Goal: Task Accomplishment & Management: Complete application form

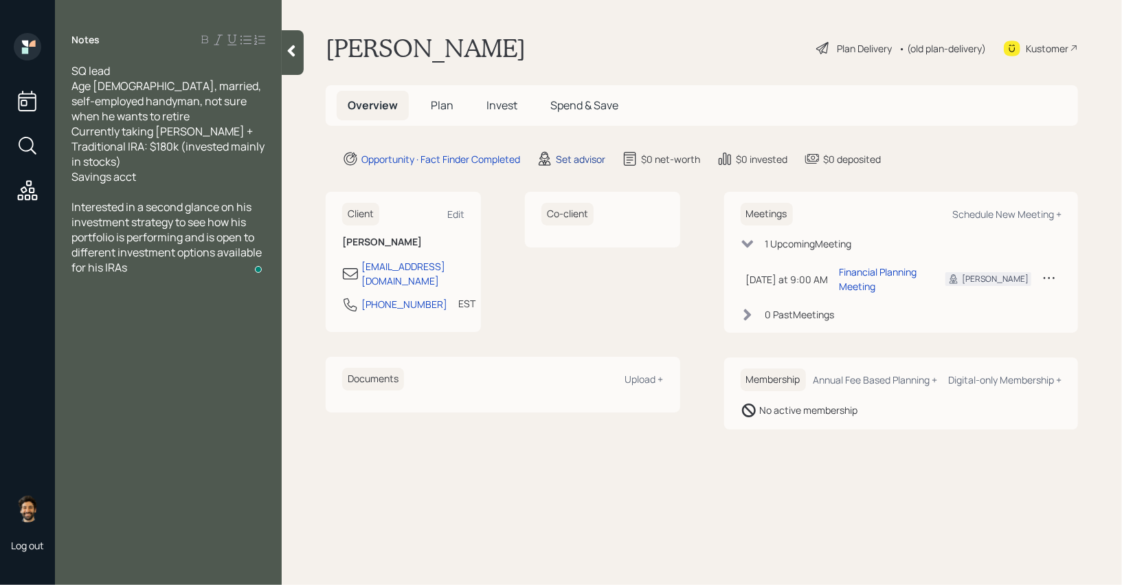
click at [585, 156] on div "Set advisor" at bounding box center [580, 159] width 49 height 14
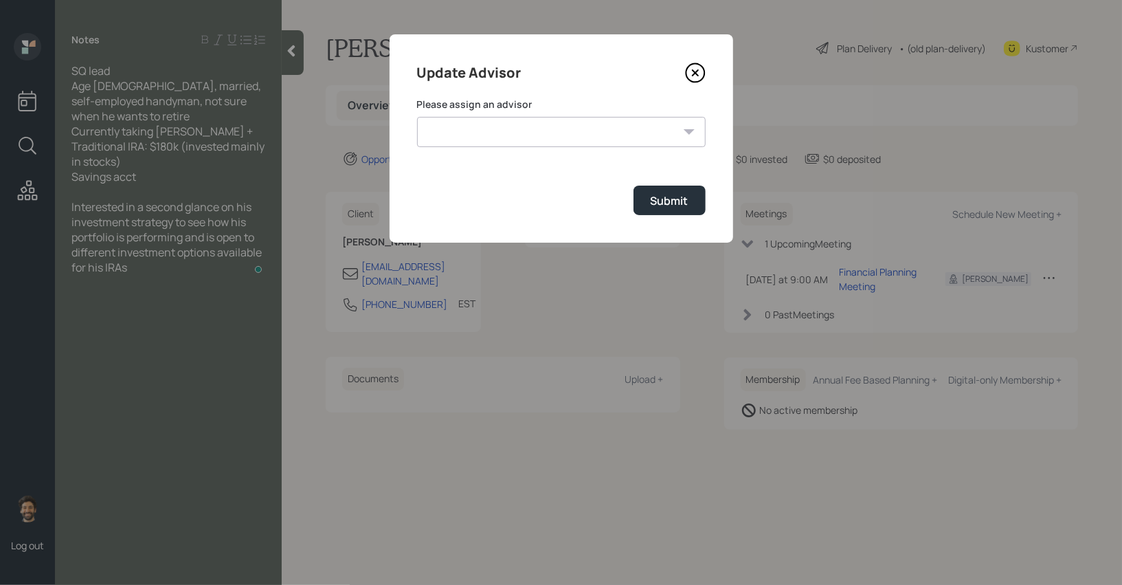
click at [587, 133] on select "[PERSON_NAME] [PERSON_NAME] End [PERSON_NAME] [PERSON_NAME] [PERSON_NAME] [PERS…" at bounding box center [561, 132] width 289 height 30
select select "f14b762f-c7c2-4b89-9227-8fa891345eea"
click at [659, 208] on div "Submit" at bounding box center [670, 200] width 38 height 15
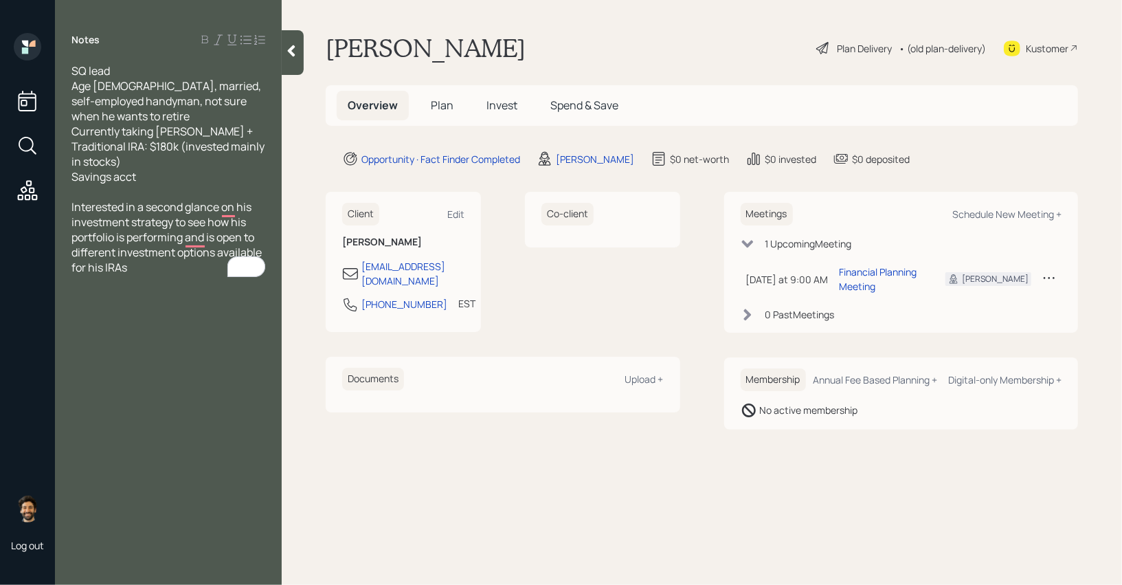
click at [449, 108] on span "Plan" at bounding box center [442, 105] width 23 height 15
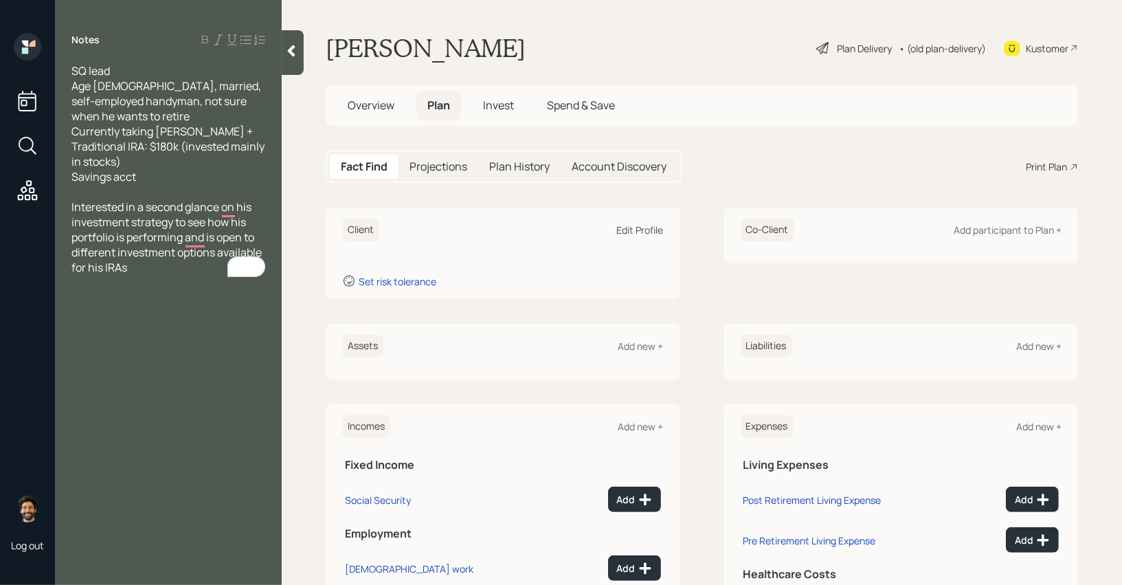
click at [651, 232] on div "Edit Profile" at bounding box center [640, 229] width 47 height 13
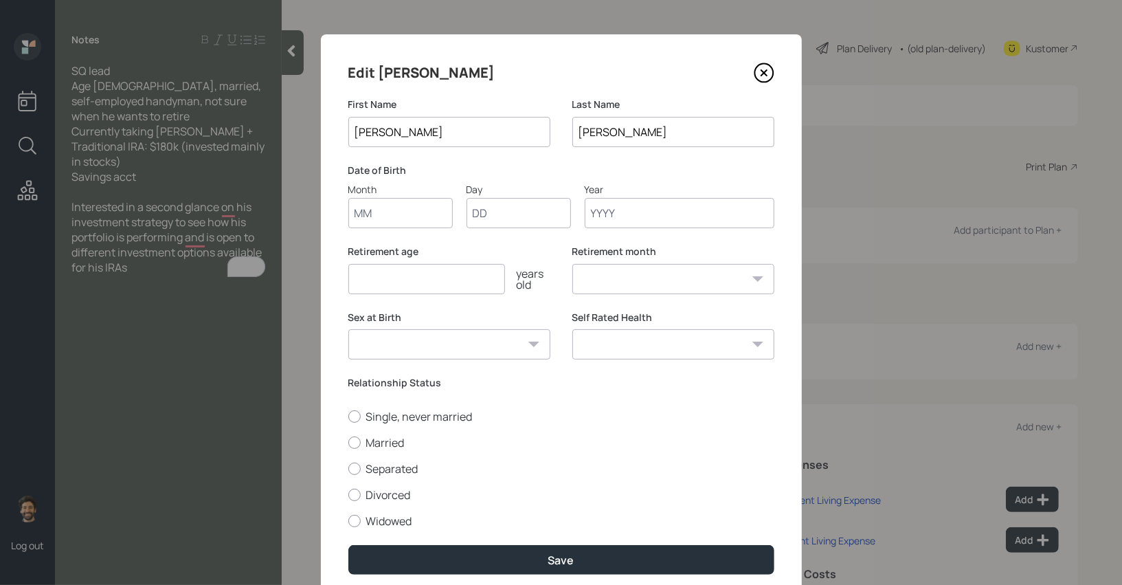
click at [402, 214] on input "Month" at bounding box center [400, 213] width 104 height 30
type input "01"
type input "1964"
select select "1"
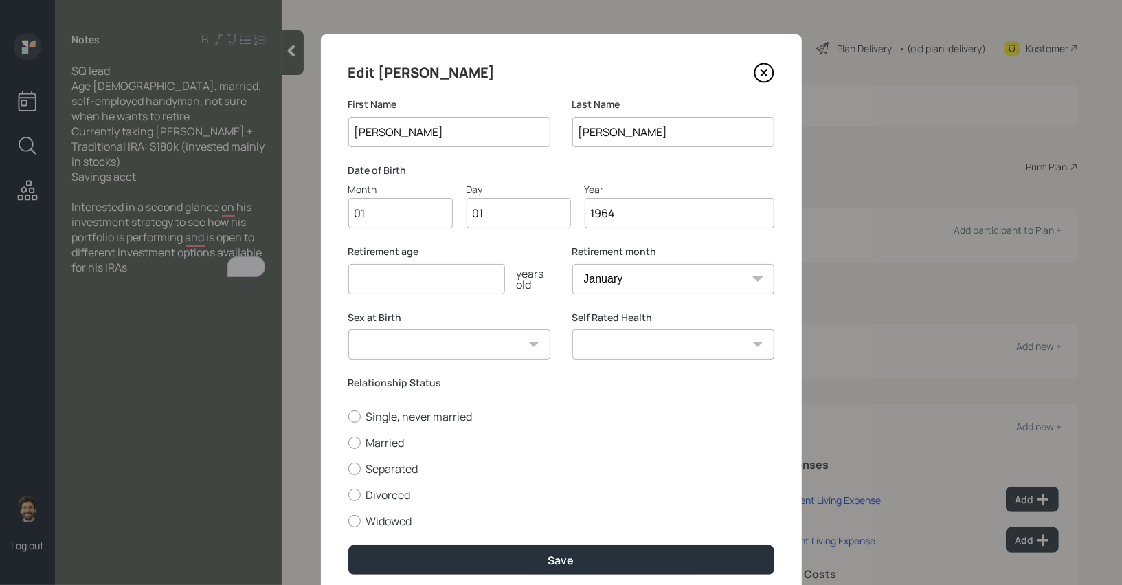
type input "1964"
click at [379, 271] on input "number" at bounding box center [426, 279] width 157 height 30
type input "65"
click at [364, 440] on label "Married" at bounding box center [561, 442] width 426 height 15
click at [348, 442] on input "Married" at bounding box center [348, 442] width 1 height 1
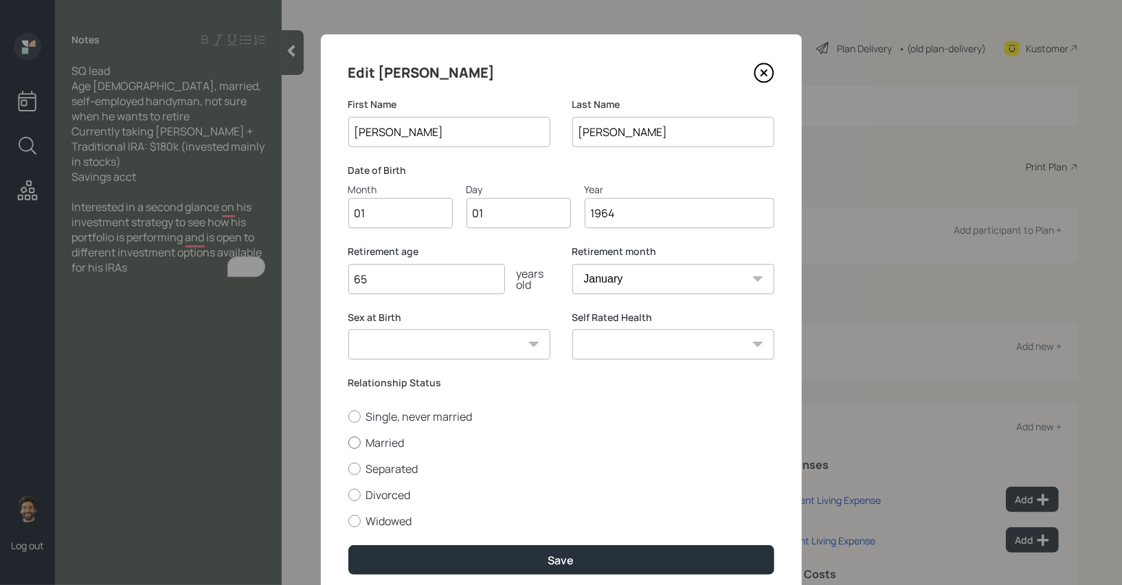
radio input "true"
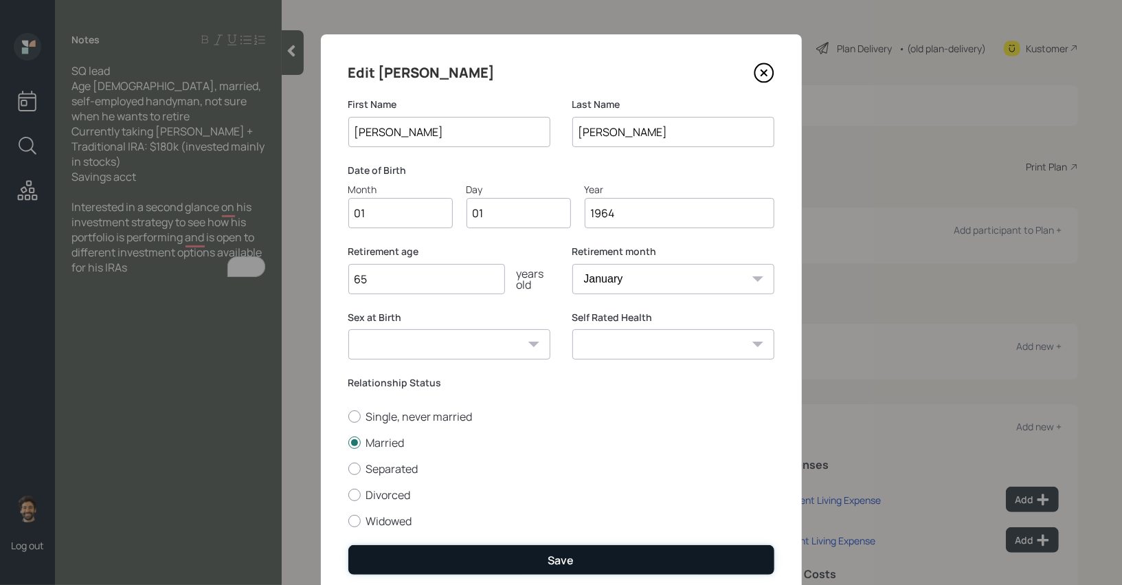
click at [390, 552] on button "Save" at bounding box center [561, 560] width 426 height 30
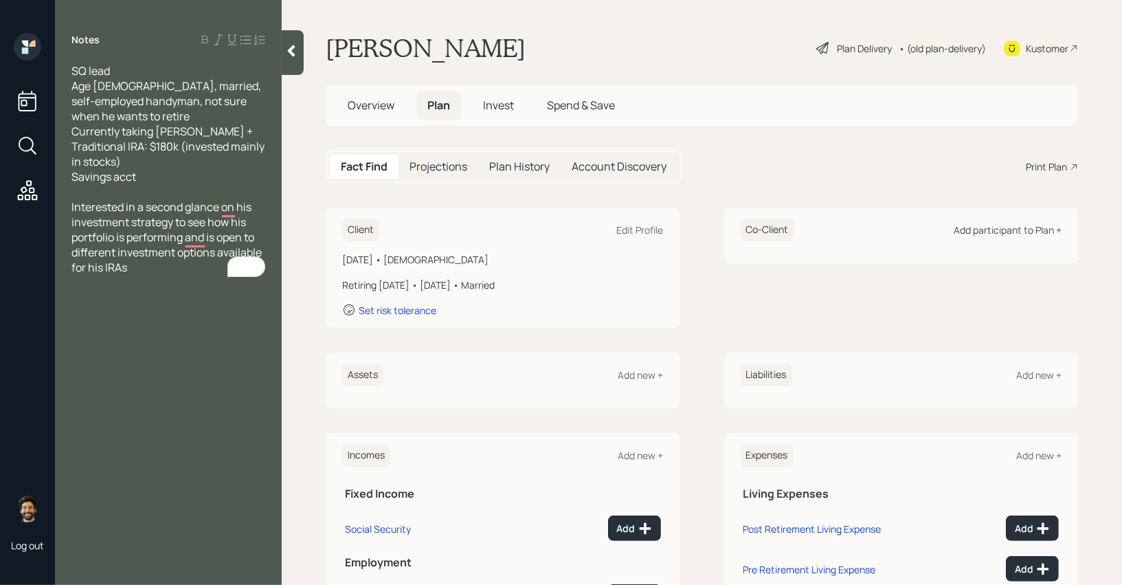
click at [1009, 232] on div "Add participant to Plan +" at bounding box center [1008, 229] width 108 height 13
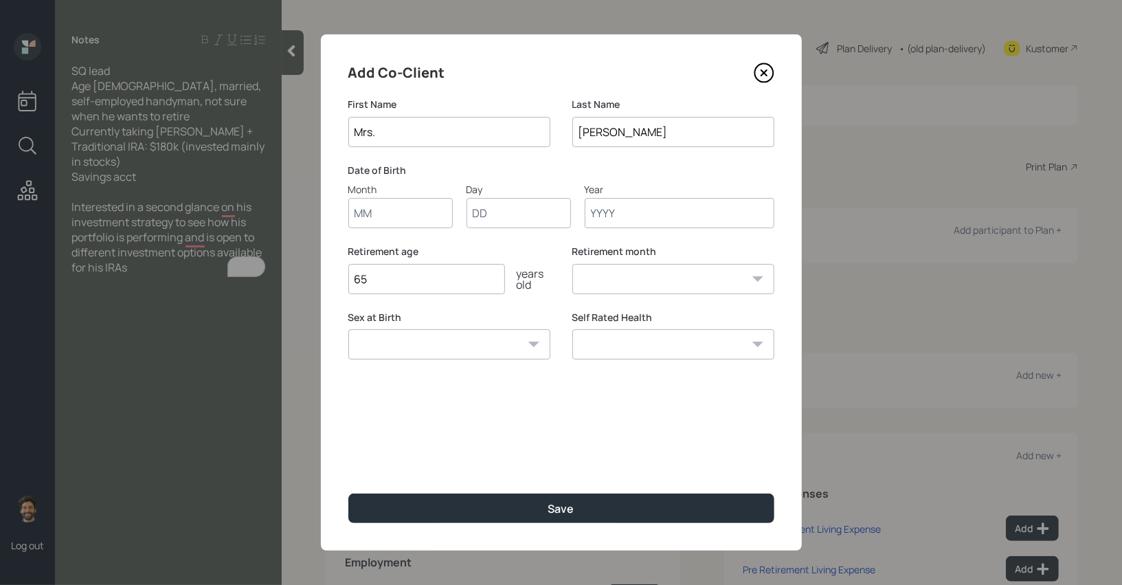
type input "Mrs."
click at [386, 219] on input "Month" at bounding box center [400, 213] width 104 height 30
type input "01"
type input "1965"
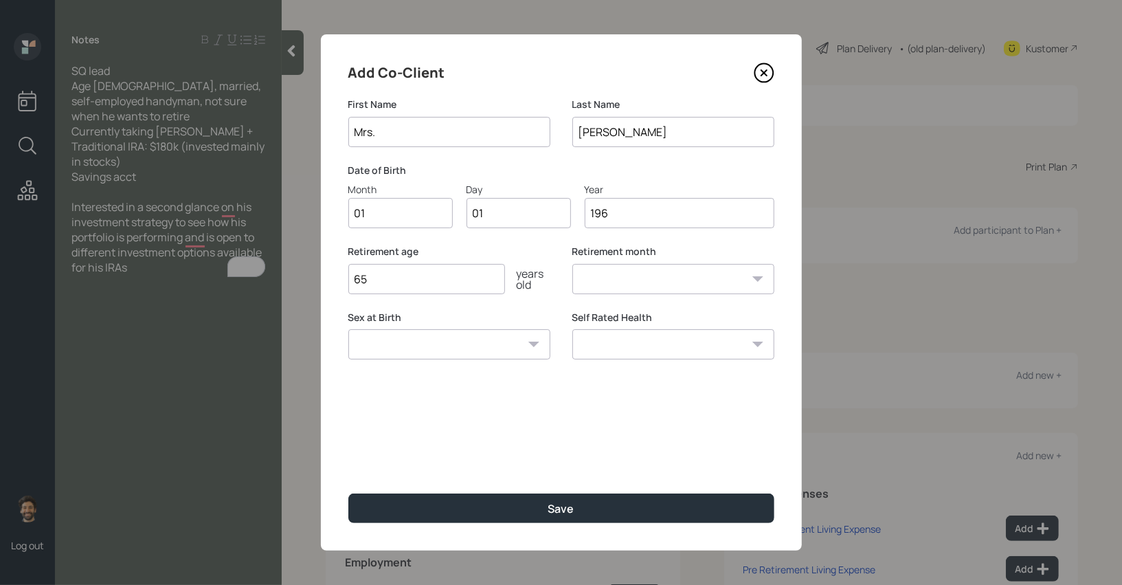
select select "1"
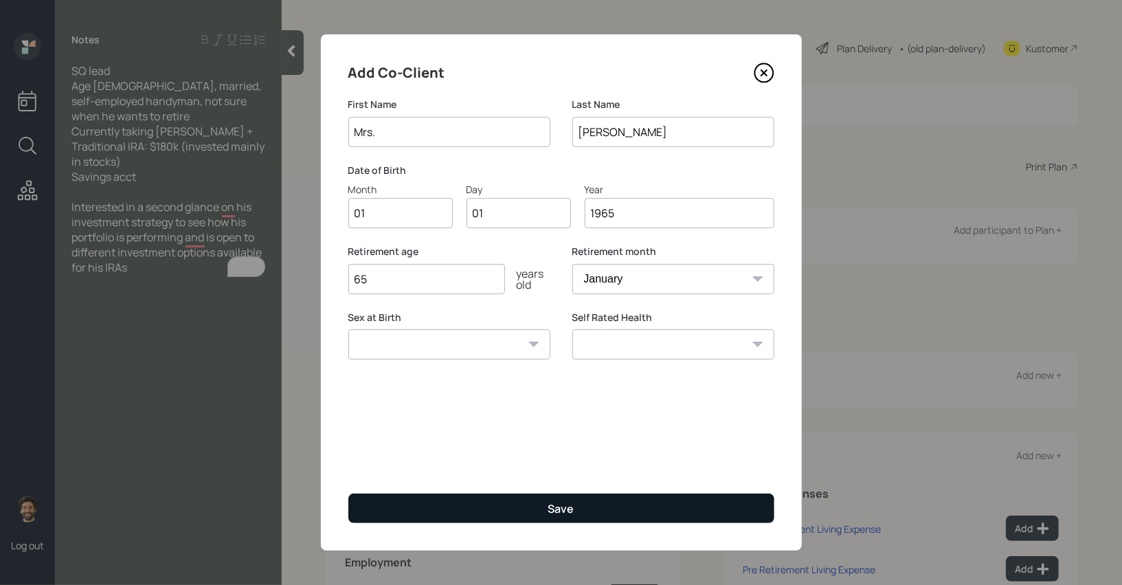
type input "1965"
click at [414, 502] on button "Save" at bounding box center [561, 508] width 426 height 30
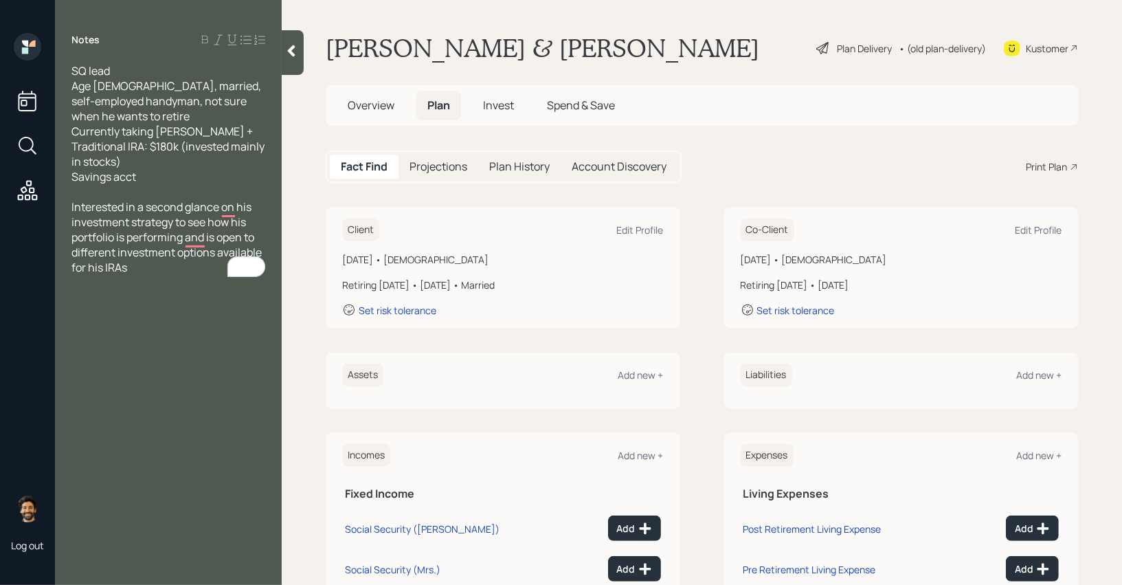
scroll to position [152, 0]
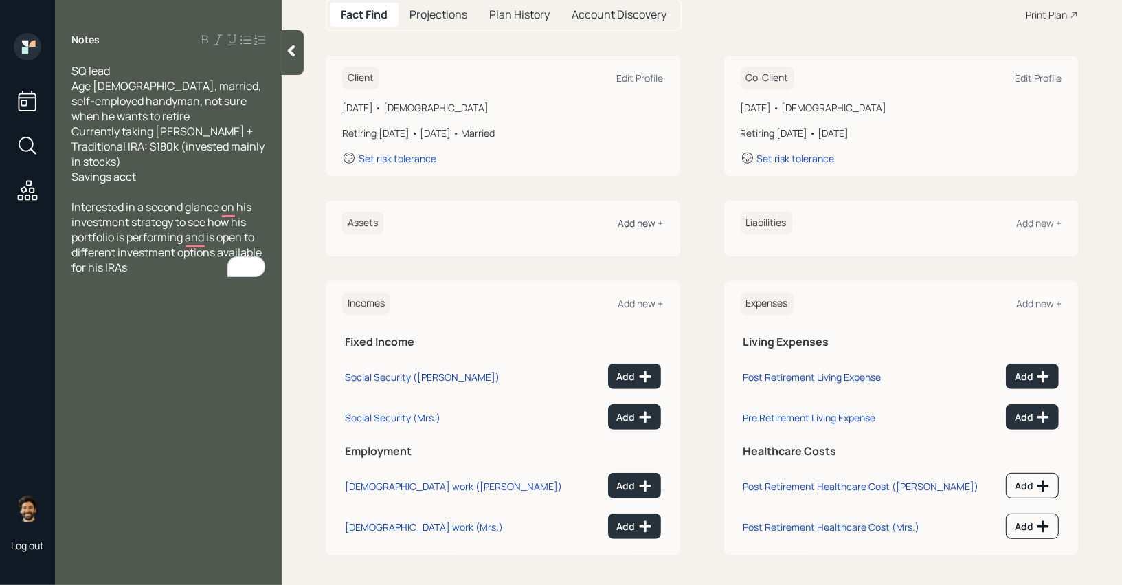
click at [634, 219] on div "Add new +" at bounding box center [640, 222] width 45 height 13
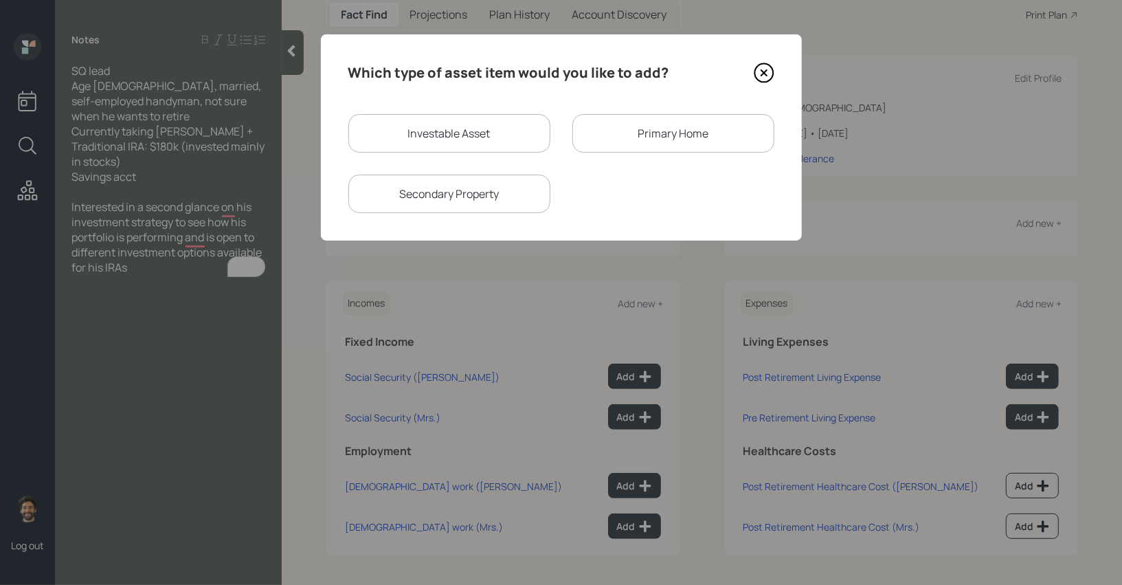
click at [434, 124] on div "Investable Asset" at bounding box center [449, 133] width 202 height 38
select select "taxable"
select select "balanced"
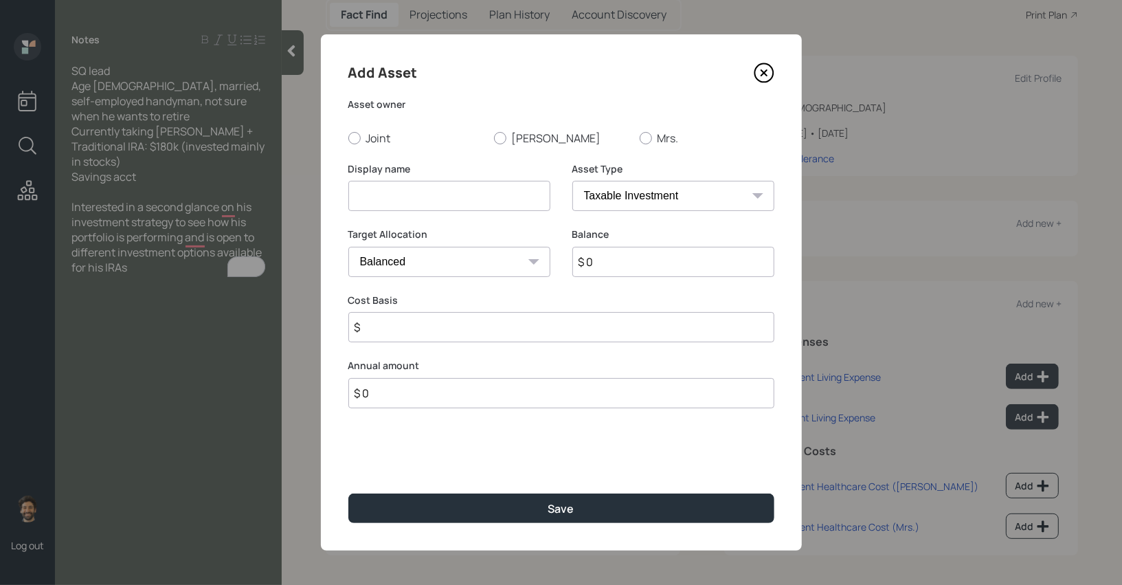
click at [427, 181] on input at bounding box center [449, 196] width 202 height 30
type input "[PERSON_NAME]"
click at [519, 138] on label "[PERSON_NAME]" at bounding box center [561, 138] width 135 height 15
click at [494, 138] on input "[PERSON_NAME]" at bounding box center [493, 137] width 1 height 1
radio input "true"
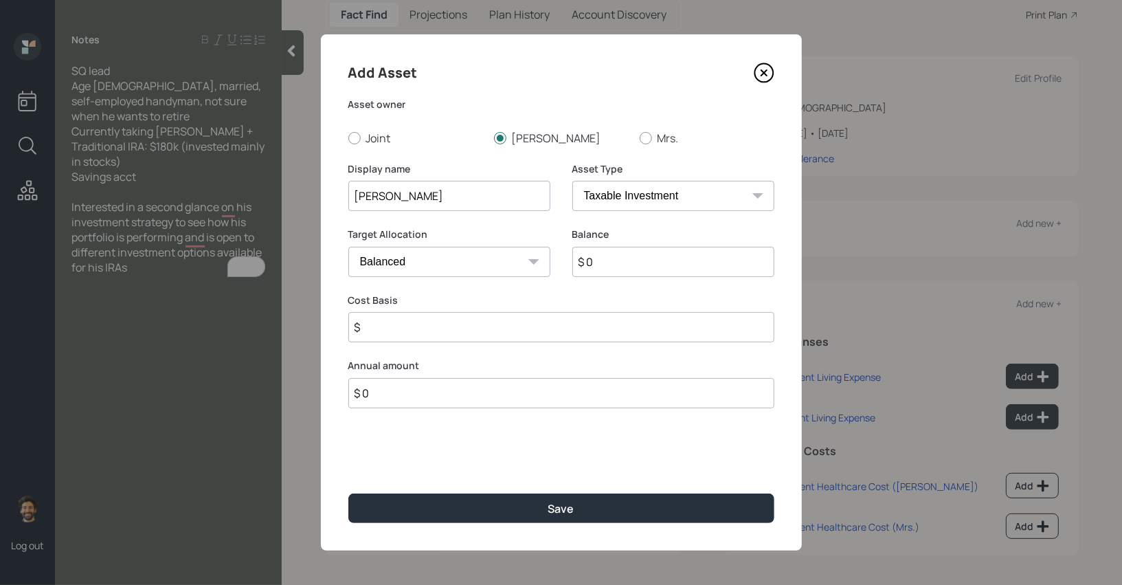
click at [605, 190] on select "SEP [PERSON_NAME] IRA 401(k) [PERSON_NAME] 401(k) 403(b) [PERSON_NAME] 403(b) 4…" at bounding box center [673, 196] width 202 height 30
select select "roth_ira"
type input "$"
click at [627, 259] on input "$ 0" at bounding box center [673, 262] width 202 height 30
type input "$ 1"
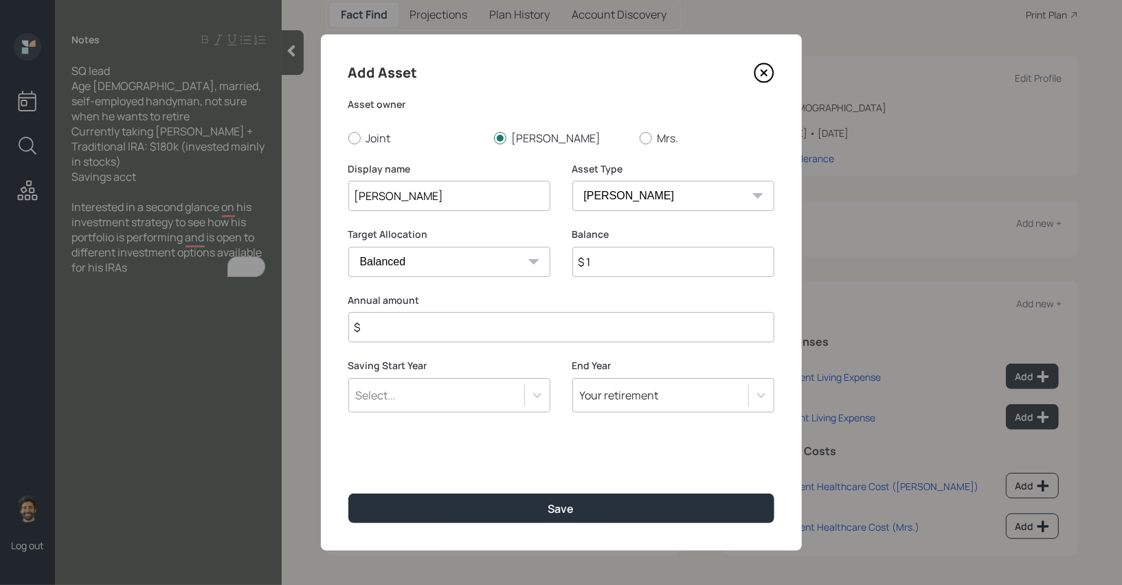
click at [444, 325] on input "$" at bounding box center [561, 327] width 426 height 30
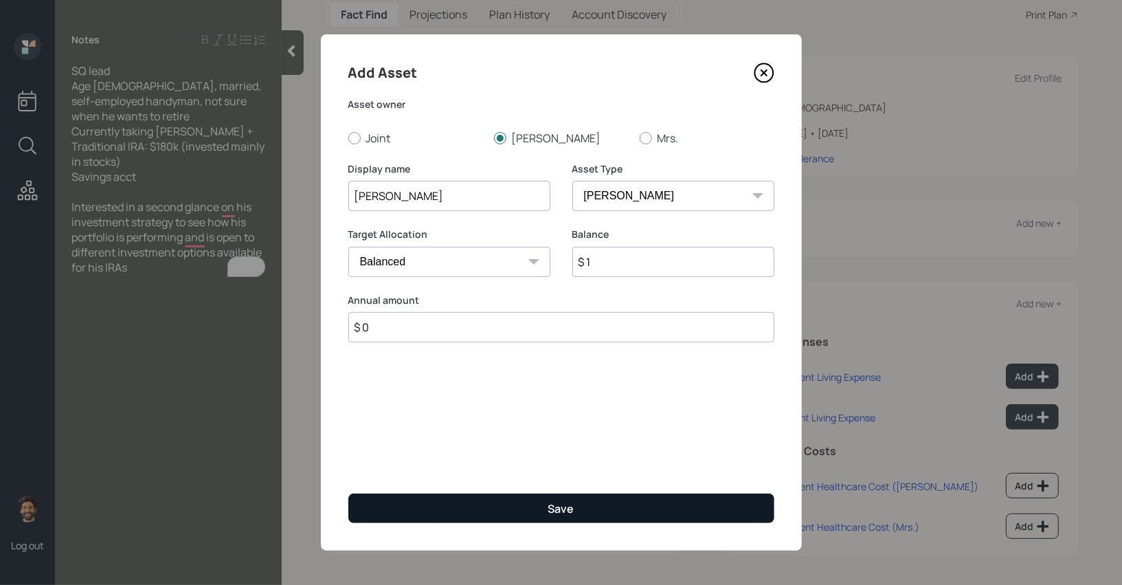
type input "$ 0"
click at [434, 505] on button "Save" at bounding box center [561, 508] width 426 height 30
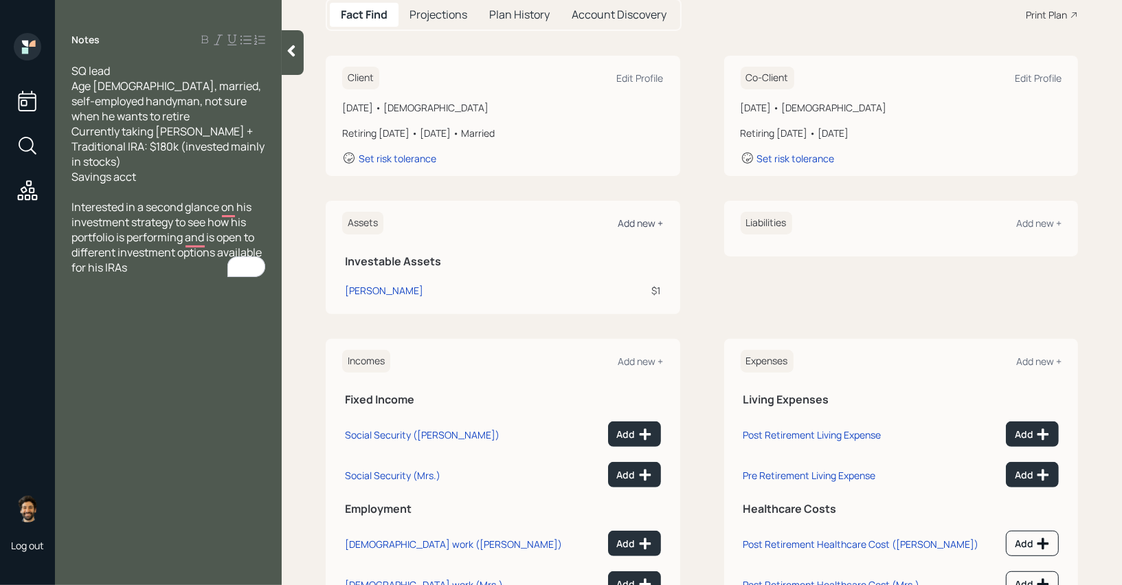
click at [638, 226] on div "Add new +" at bounding box center [640, 222] width 45 height 13
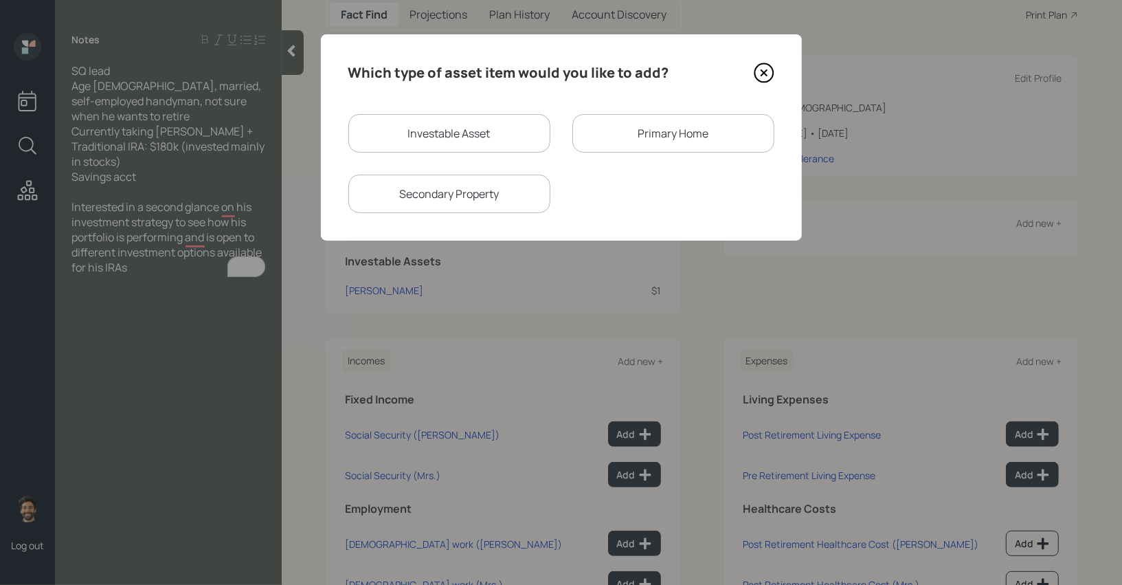
click at [469, 122] on div "Investable Asset" at bounding box center [449, 133] width 202 height 38
select select "taxable"
select select "balanced"
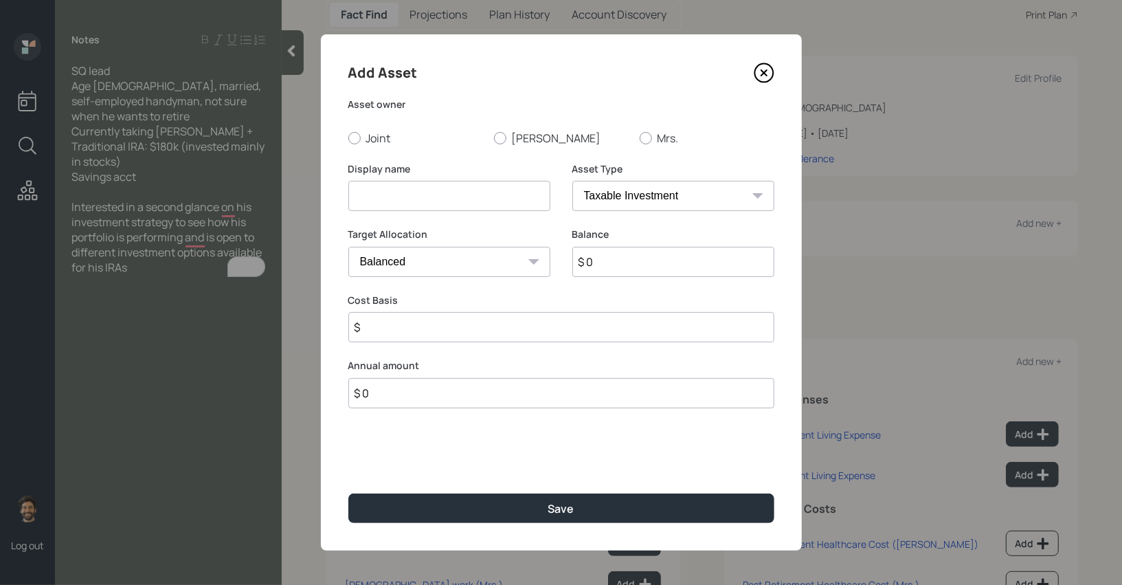
click at [410, 194] on input at bounding box center [449, 196] width 202 height 30
click at [359, 198] on input "[PERSON_NAME]" at bounding box center [449, 196] width 202 height 30
type input "IRA"
click at [598, 266] on input "$ 0" at bounding box center [673, 262] width 202 height 30
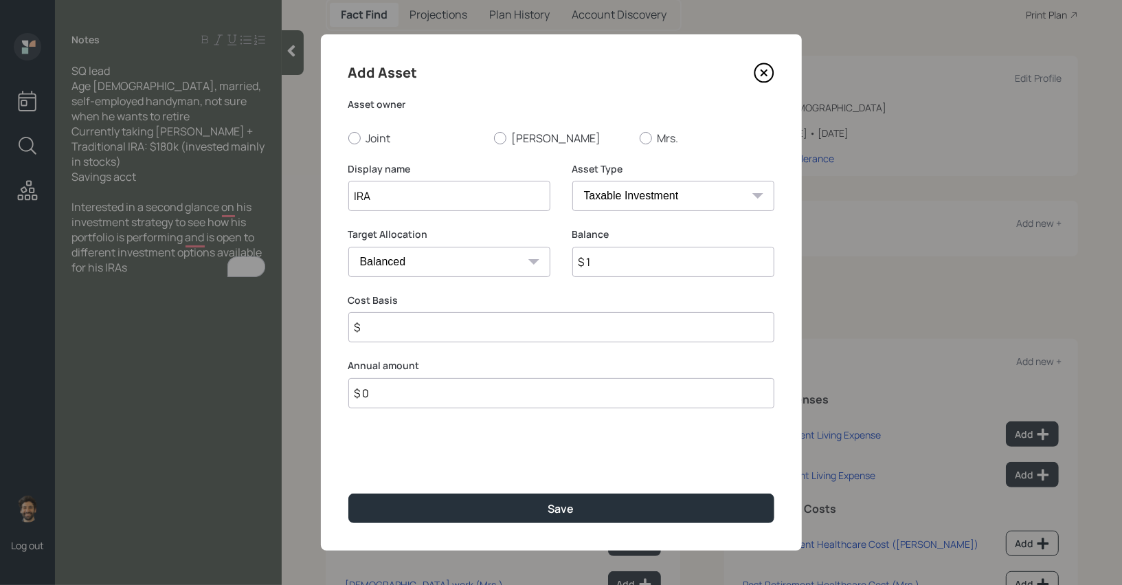
type input "$ 1"
click at [636, 199] on select "SEP [PERSON_NAME] IRA 401(k) [PERSON_NAME] 401(k) 403(b) [PERSON_NAME] 403(b) 4…" at bounding box center [673, 196] width 202 height 30
select select "ira"
click at [416, 326] on input "$" at bounding box center [561, 327] width 426 height 30
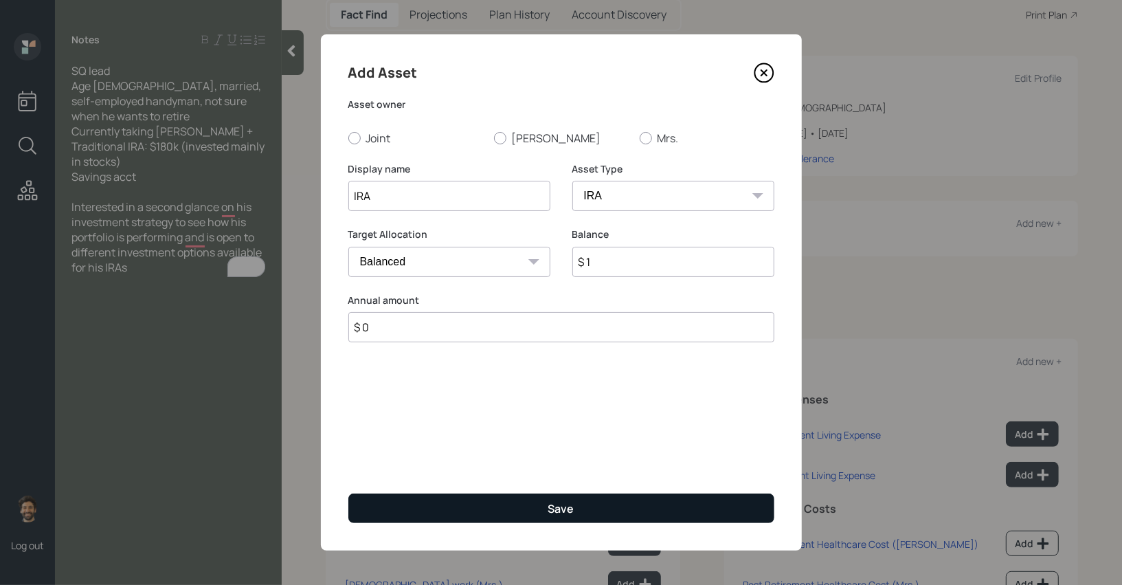
type input "$ 0"
click at [405, 507] on button "Save" at bounding box center [561, 508] width 426 height 30
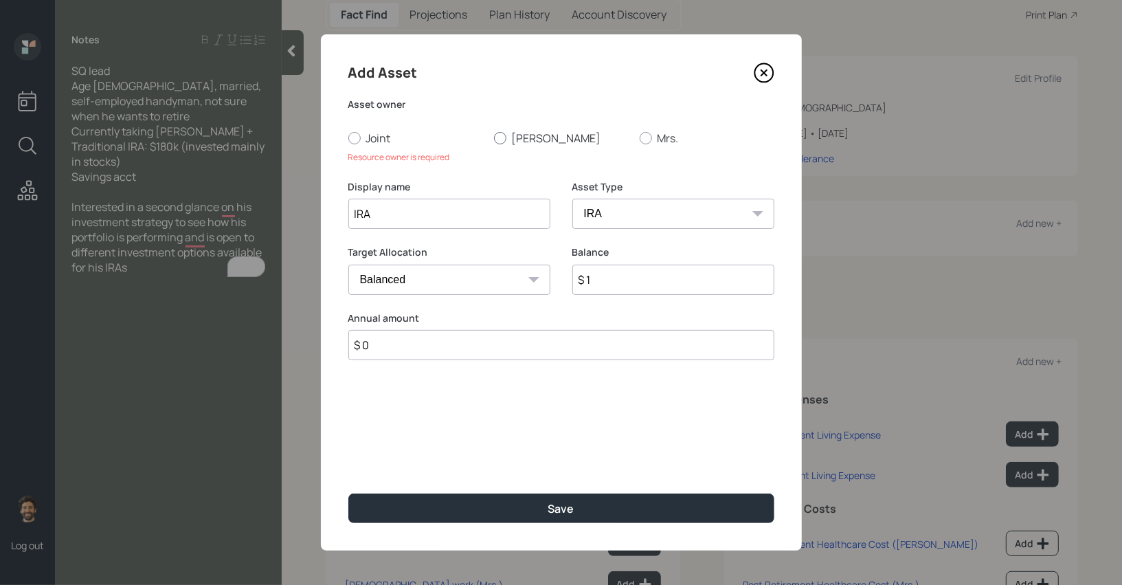
click at [504, 144] on label "[PERSON_NAME]" at bounding box center [561, 138] width 135 height 15
click at [494, 138] on input "[PERSON_NAME]" at bounding box center [493, 137] width 1 height 1
radio input "true"
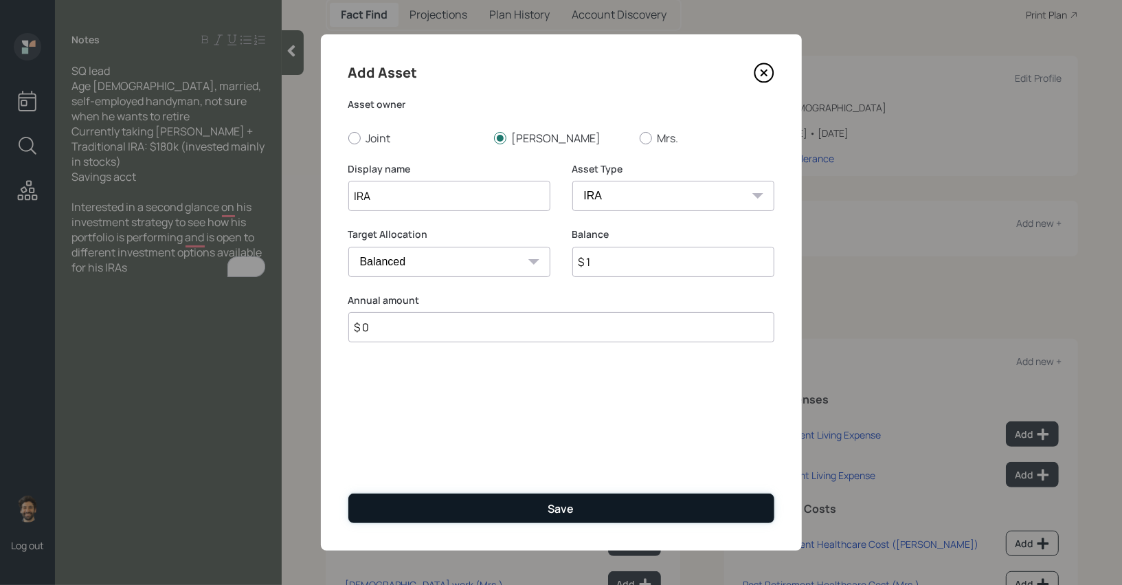
click at [416, 512] on button "Save" at bounding box center [561, 508] width 426 height 30
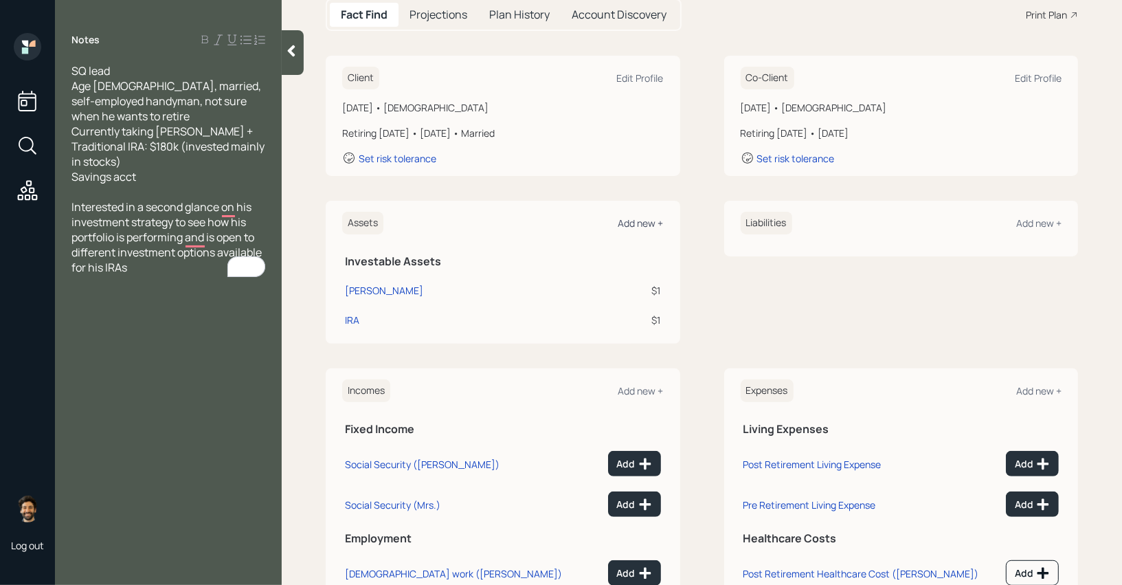
click at [640, 226] on div "Add new +" at bounding box center [640, 222] width 45 height 13
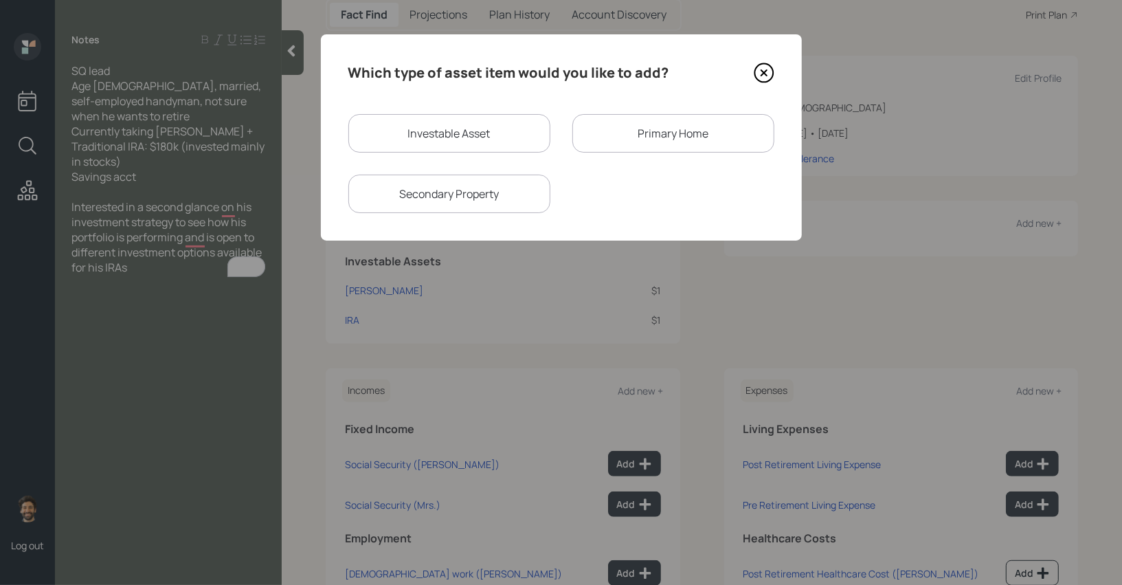
click at [477, 144] on div "Investable Asset" at bounding box center [449, 133] width 202 height 38
select select "taxable"
select select "balanced"
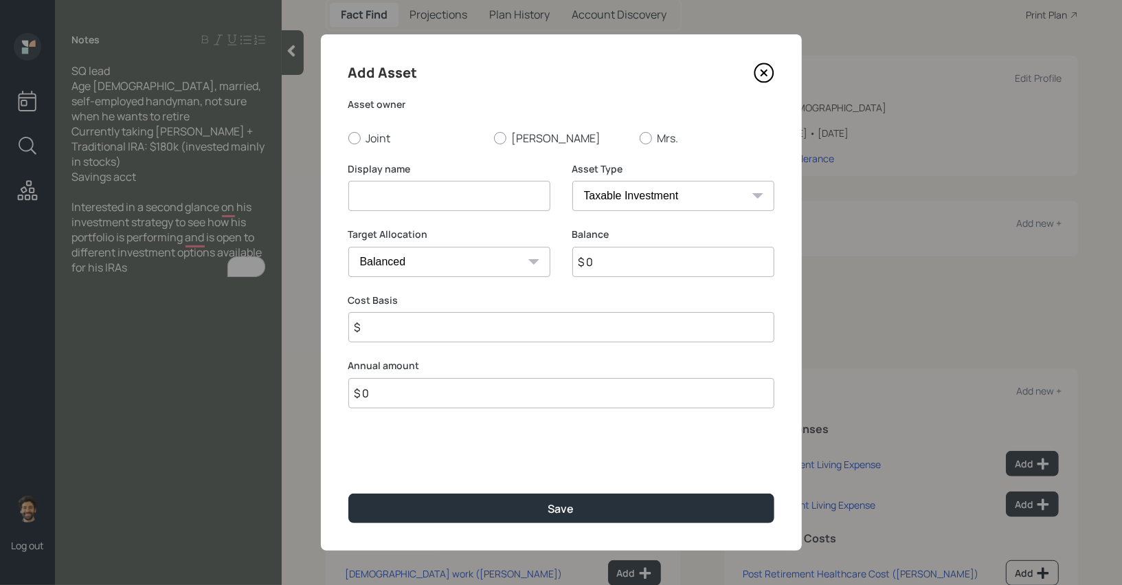
click at [382, 192] on input at bounding box center [449, 196] width 202 height 30
type input "Checking / Savings"
click at [385, 141] on label "Joint" at bounding box center [415, 138] width 135 height 15
click at [348, 138] on input "Joint" at bounding box center [348, 137] width 1 height 1
radio input "true"
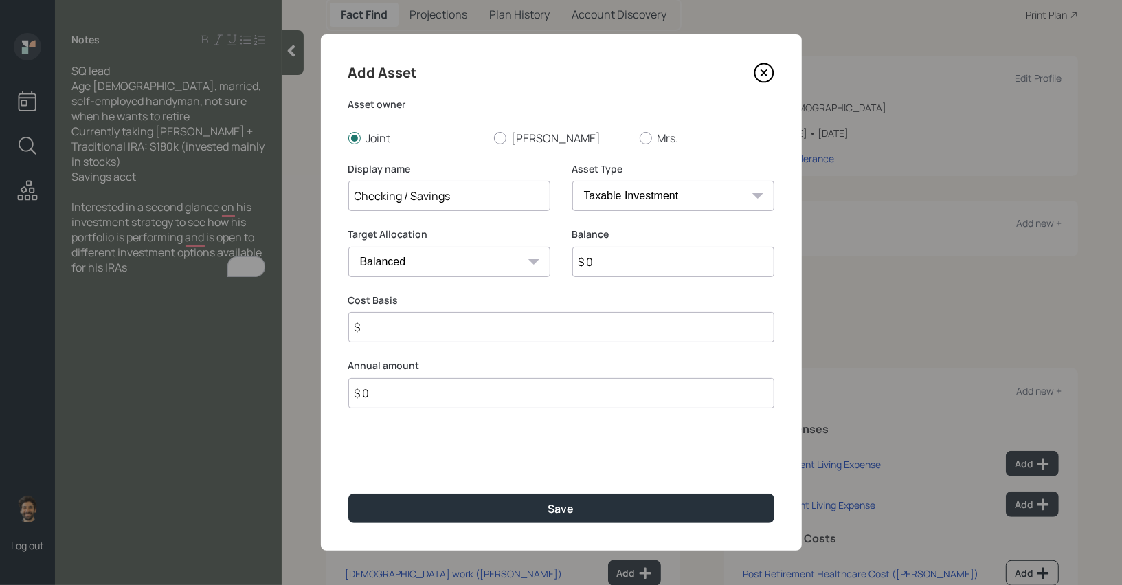
click at [631, 205] on select "SEP [PERSON_NAME] IRA 401(k) [PERSON_NAME] 401(k) 403(b) [PERSON_NAME] 403(b) 4…" at bounding box center [673, 196] width 202 height 30
select select "emergency_fund"
click at [620, 266] on input "$ 0" at bounding box center [561, 262] width 426 height 30
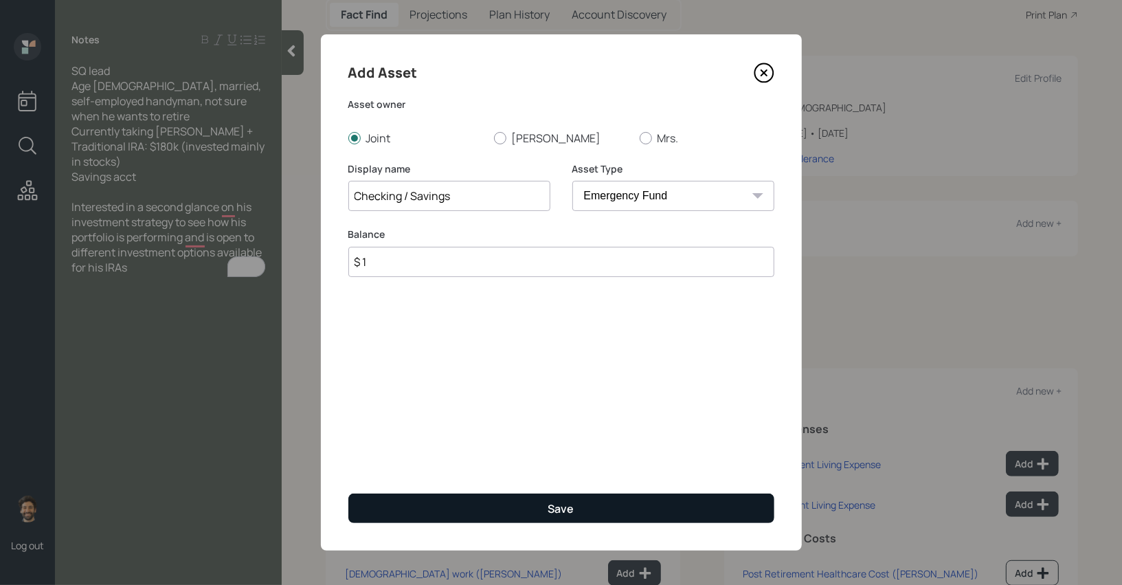
type input "$ 1"
click at [480, 513] on button "Save" at bounding box center [561, 508] width 426 height 30
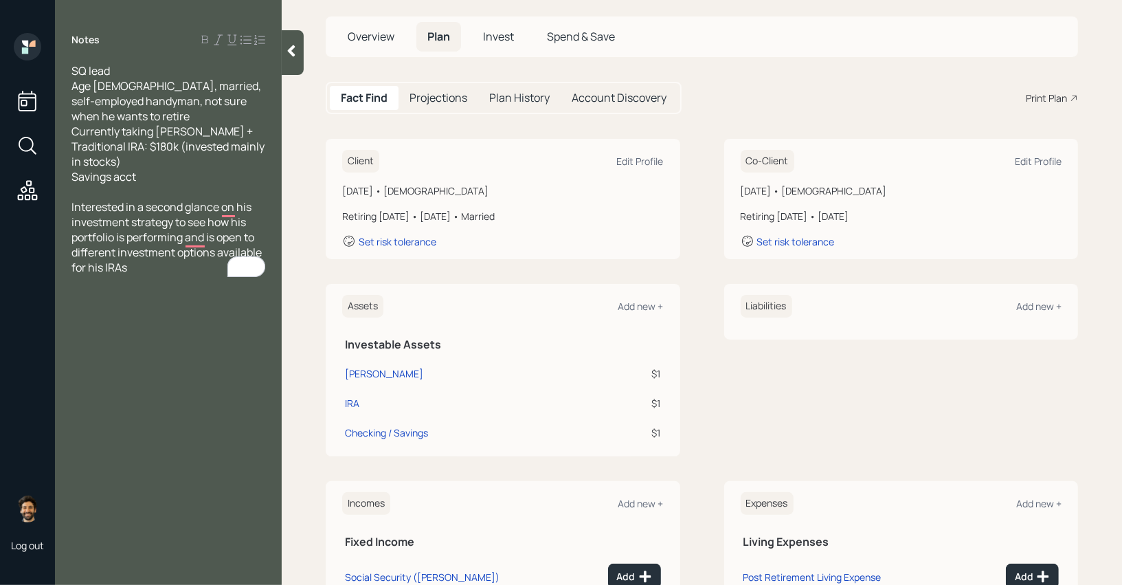
scroll to position [41, 0]
